Goal: Task Accomplishment & Management: Use online tool/utility

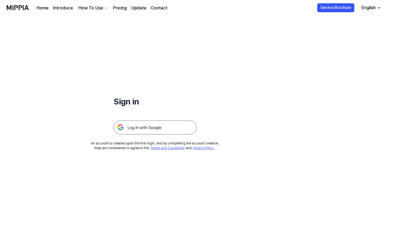
click at [166, 131] on img at bounding box center [155, 127] width 83 height 14
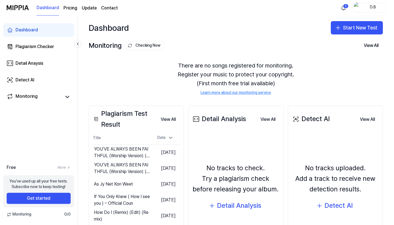
click at [60, 204] on button "Get started" at bounding box center [39, 198] width 64 height 11
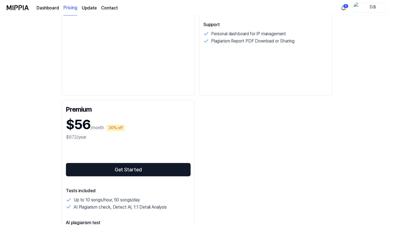
scroll to position [293, 0]
